Goal: Task Accomplishment & Management: Manage account settings

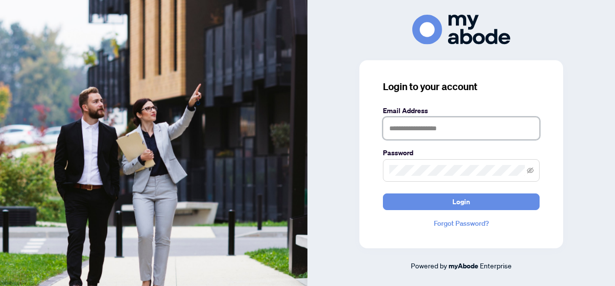
click at [413, 130] on input "text" at bounding box center [461, 128] width 157 height 23
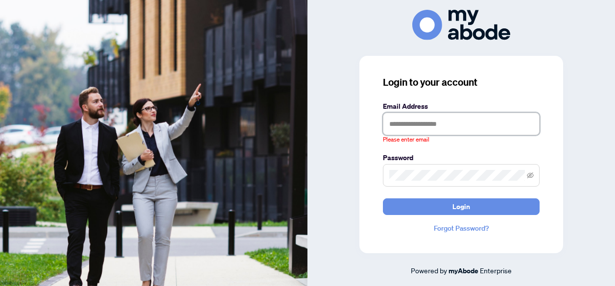
type input "**********"
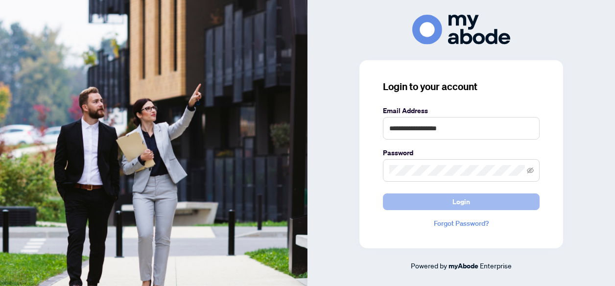
click at [462, 201] on span "Login" at bounding box center [461, 202] width 18 height 16
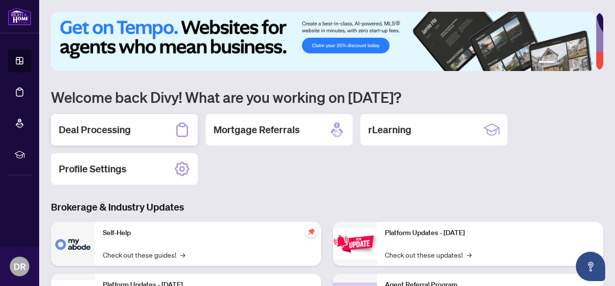
click at [121, 131] on h2 "Deal Processing" at bounding box center [95, 130] width 72 height 14
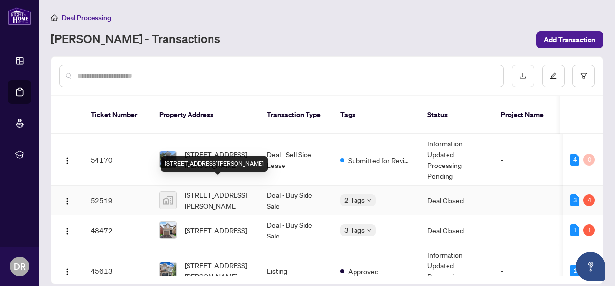
click at [207, 189] on span "[STREET_ADDRESS][PERSON_NAME]" at bounding box center [217, 200] width 67 height 22
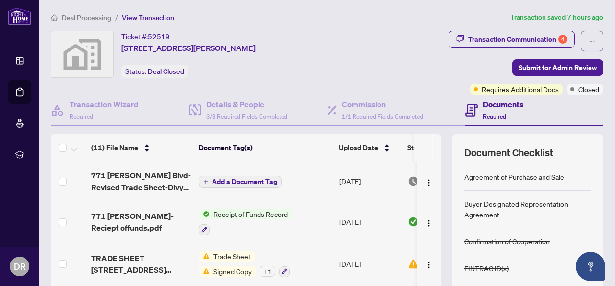
click at [230, 255] on span "Trade Sheet" at bounding box center [231, 256] width 45 height 11
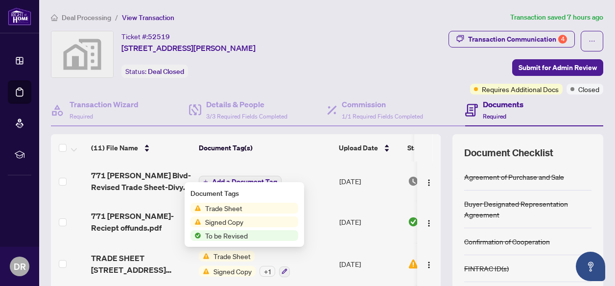
click at [236, 208] on span "Trade Sheet" at bounding box center [223, 208] width 45 height 11
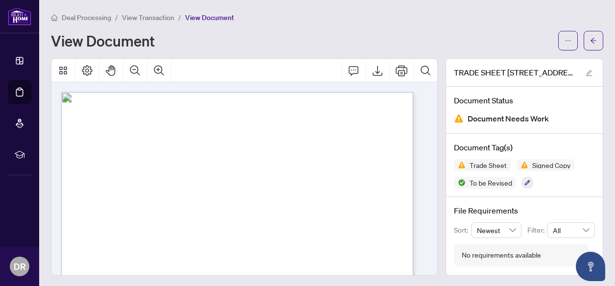
click at [222, 42] on div "View Document" at bounding box center [301, 41] width 501 height 16
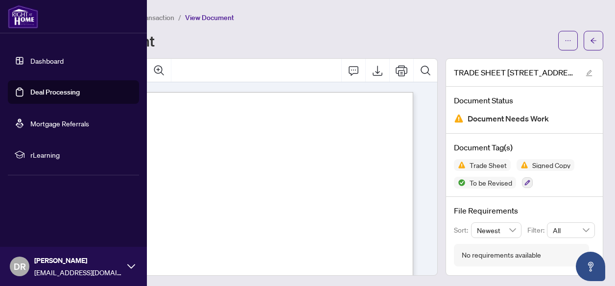
click at [38, 62] on link "Dashboard" at bounding box center [46, 60] width 33 height 9
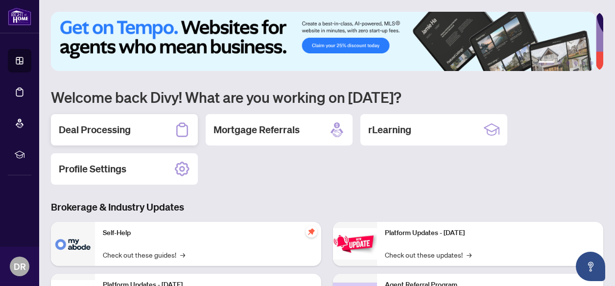
click at [133, 131] on div "Deal Processing" at bounding box center [124, 129] width 147 height 31
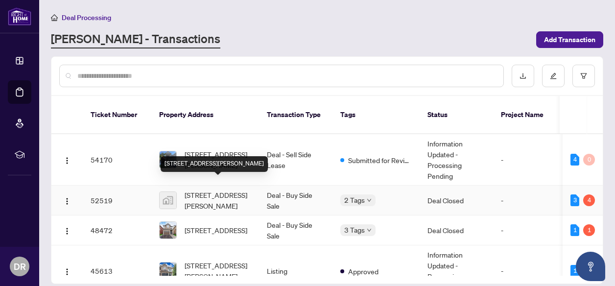
click at [206, 193] on span "[STREET_ADDRESS][PERSON_NAME]" at bounding box center [217, 200] width 67 height 22
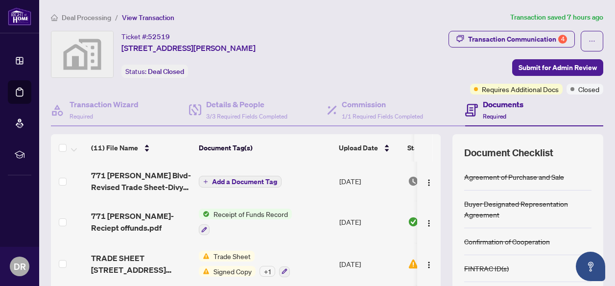
click at [235, 254] on span "Trade Sheet" at bounding box center [231, 256] width 45 height 11
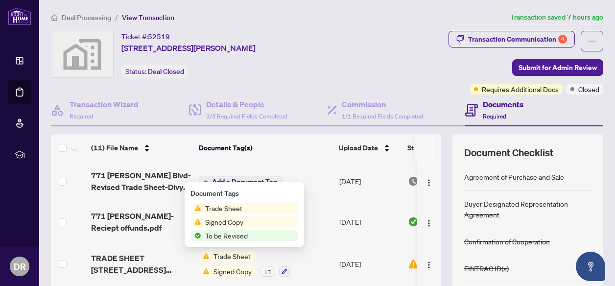
click at [234, 205] on span "Trade Sheet" at bounding box center [223, 208] width 45 height 11
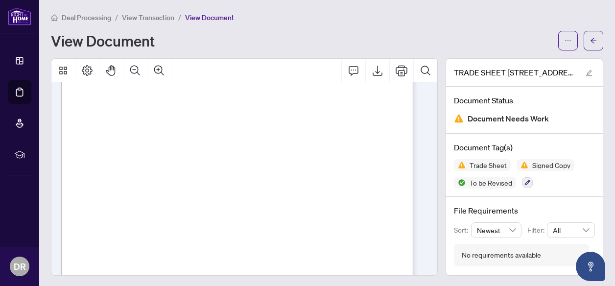
scroll to position [98, 0]
click at [545, 165] on span "Signed Copy" at bounding box center [551, 164] width 46 height 7
click at [479, 184] on span "To be Revised" at bounding box center [490, 182] width 50 height 7
click at [524, 184] on icon "button" at bounding box center [527, 183] width 6 height 6
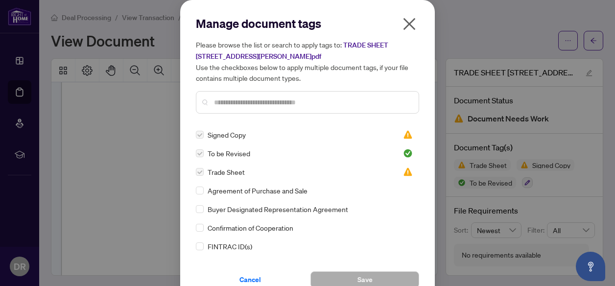
click at [401, 22] on icon "close" at bounding box center [409, 24] width 16 height 16
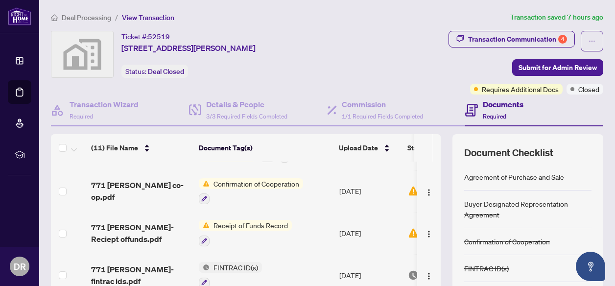
scroll to position [115, 0]
click at [263, 221] on span "Receipt of Funds Record" at bounding box center [250, 224] width 82 height 11
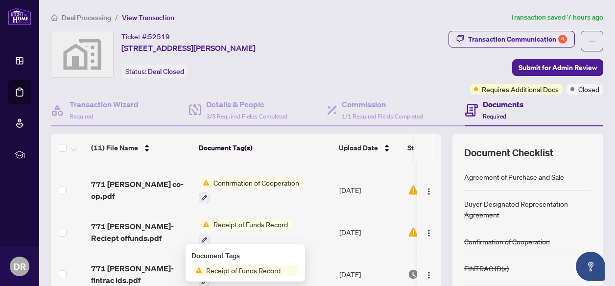
click at [261, 273] on span "Receipt of Funds Record" at bounding box center [243, 270] width 82 height 11
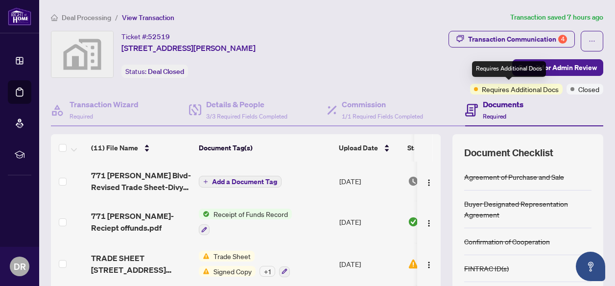
click at [530, 89] on span "Requires Additional Docs" at bounding box center [520, 89] width 77 height 11
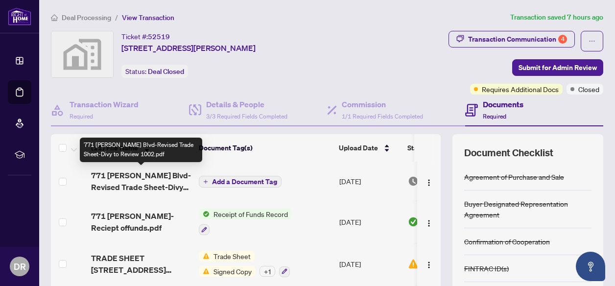
click at [161, 178] on span "771 [PERSON_NAME] Blvd-Revised Trade Sheet-Divy to Review 1002.pdf" at bounding box center [141, 180] width 100 height 23
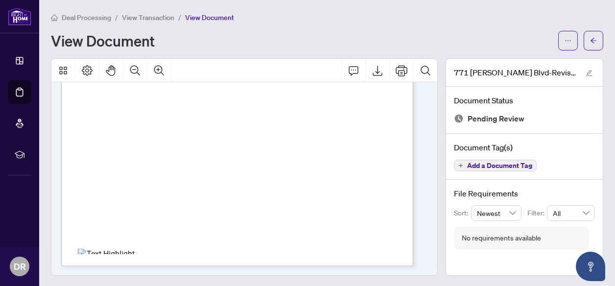
scroll to position [289, 0]
click at [395, 68] on icon "Print" at bounding box center [401, 71] width 12 height 12
click at [483, 251] on div "File Requirements Sort: Newest Filter: All No requirements available" at bounding box center [524, 218] width 157 height 77
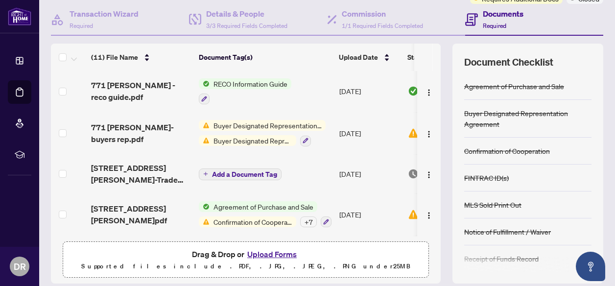
scroll to position [290, 0]
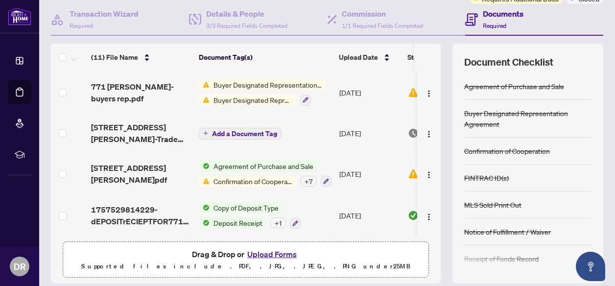
click at [272, 257] on button "Upload Forms" at bounding box center [271, 254] width 55 height 13
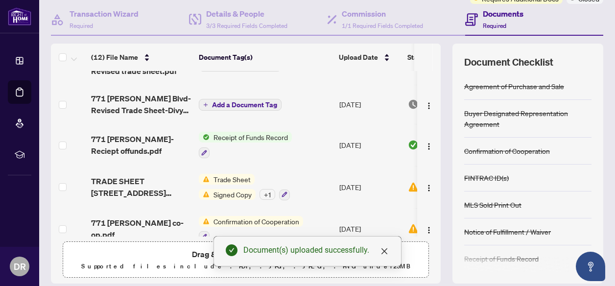
scroll to position [0, 0]
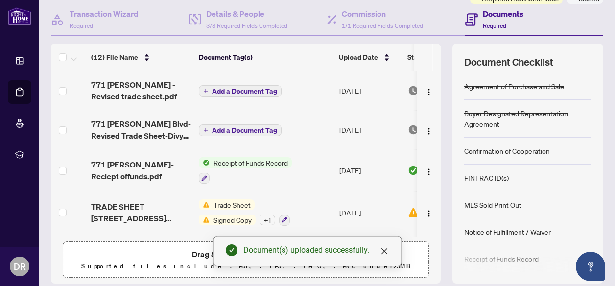
click at [400, 134] on td "[DATE]" at bounding box center [369, 129] width 69 height 39
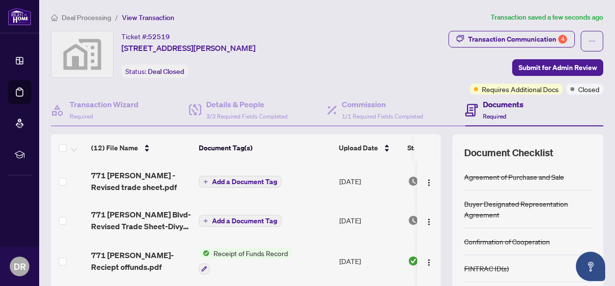
click at [242, 179] on span "Add a Document Tag" at bounding box center [244, 181] width 65 height 7
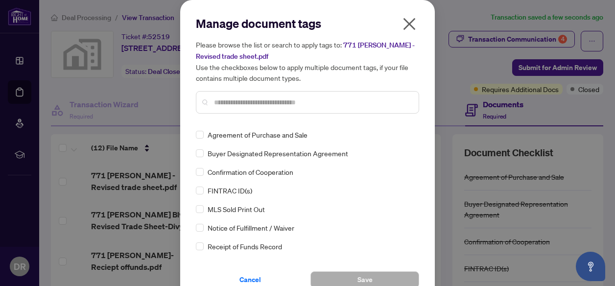
click at [237, 104] on input "text" at bounding box center [312, 102] width 197 height 11
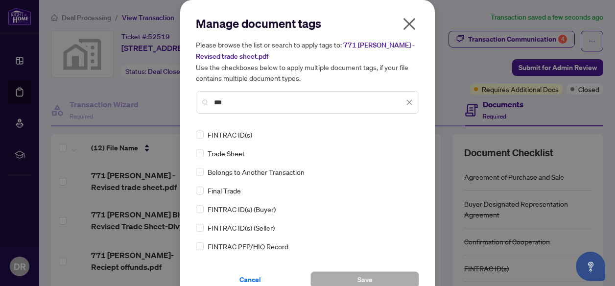
type input "***"
click at [221, 157] on span "Trade Sheet" at bounding box center [225, 153] width 37 height 11
click at [227, 153] on span "Trade Sheet" at bounding box center [225, 153] width 37 height 11
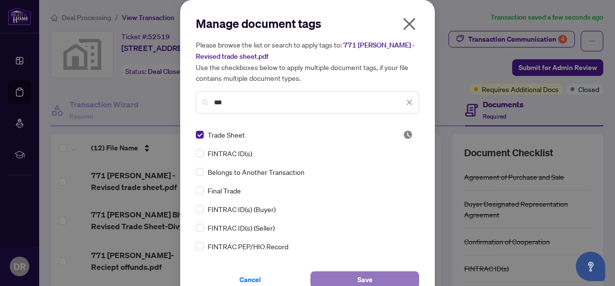
click at [366, 278] on span "Save" at bounding box center [364, 280] width 15 height 16
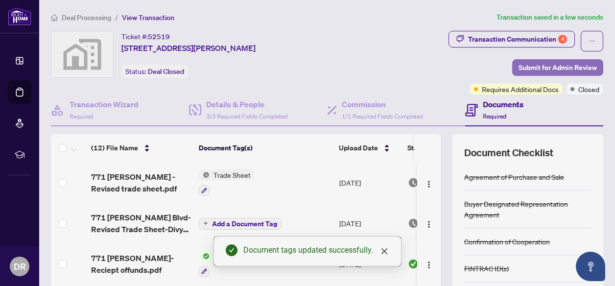
click at [548, 65] on span "Submit for Admin Review" at bounding box center [557, 68] width 78 height 16
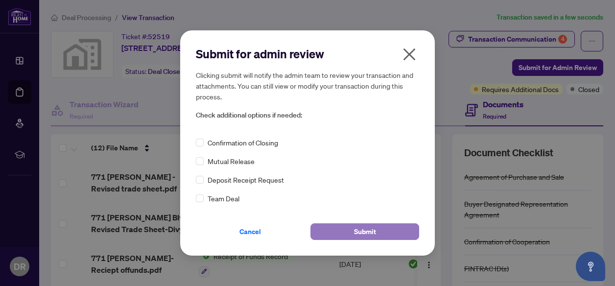
click at [372, 234] on span "Submit" at bounding box center [365, 232] width 22 height 16
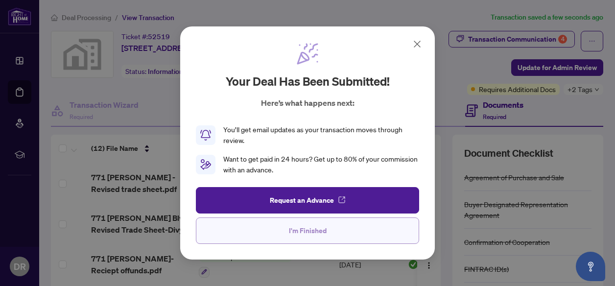
click at [316, 232] on span "I'm Finished" at bounding box center [308, 231] width 38 height 16
